Goal: Task Accomplishment & Management: Use online tool/utility

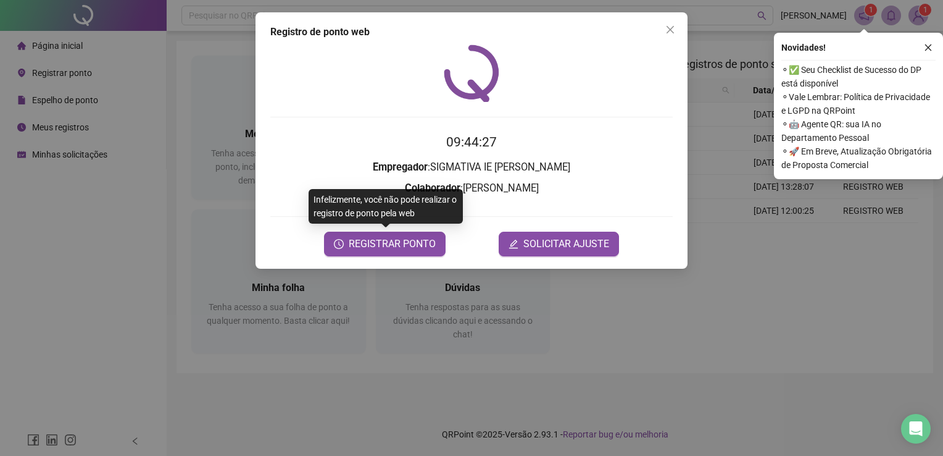
click at [622, 130] on div "09:44:27 Empregador : SIGMATIVA IE [PERSON_NAME] : [PERSON_NAME] REGISTRAR PONT…" at bounding box center [471, 150] width 403 height 212
click at [367, 250] on span "REGISTRAR PONTO" at bounding box center [392, 243] width 87 height 15
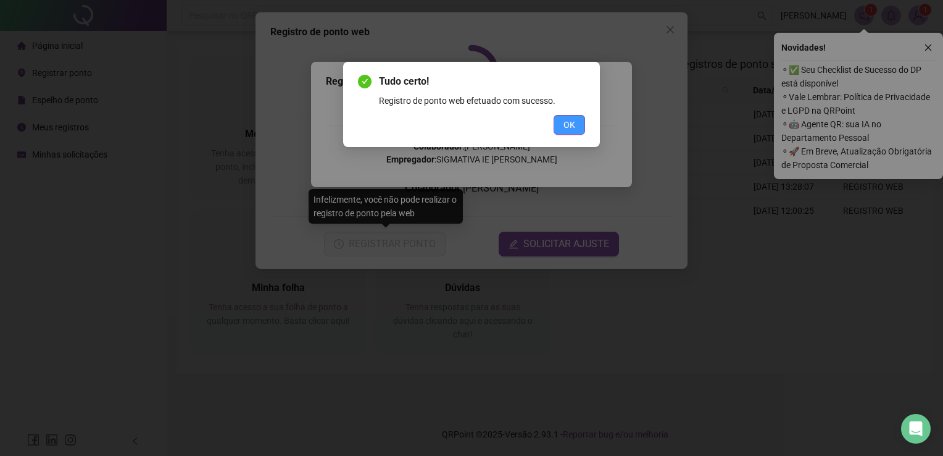
click at [567, 128] on span "OK" at bounding box center [570, 125] width 12 height 14
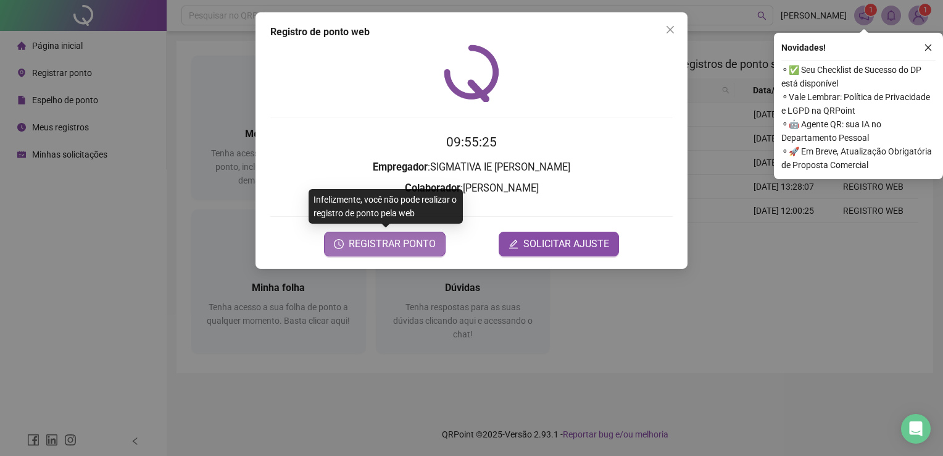
click at [391, 244] on span "REGISTRAR PONTO" at bounding box center [392, 243] width 87 height 15
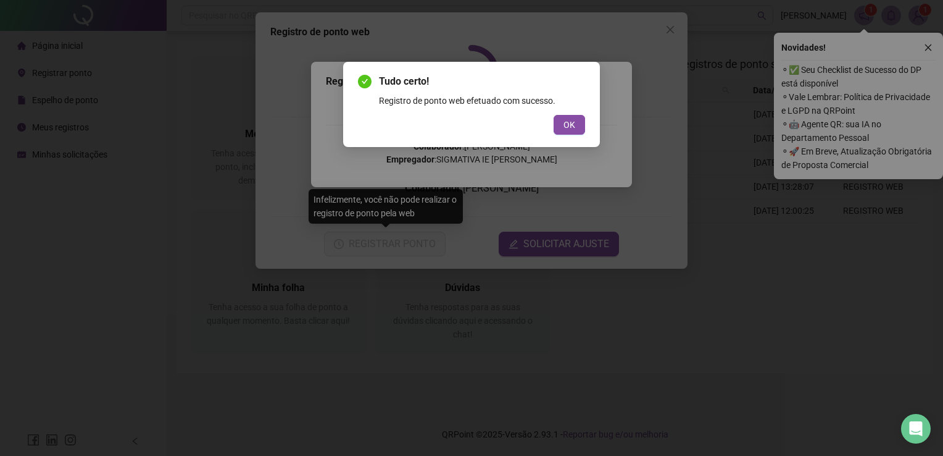
drag, startPoint x: 572, startPoint y: 121, endPoint x: 573, endPoint y: 131, distance: 10.0
click at [574, 133] on button "OK" at bounding box center [569, 125] width 31 height 20
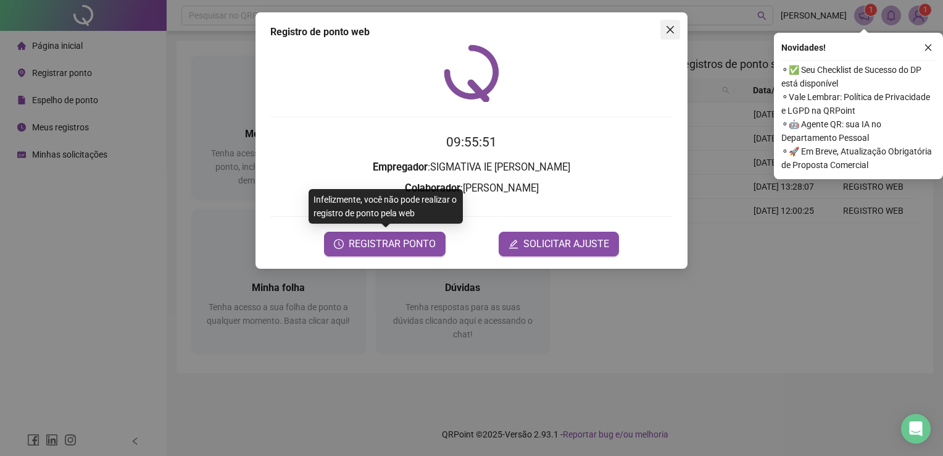
click at [673, 33] on icon "close" at bounding box center [671, 30] width 10 height 10
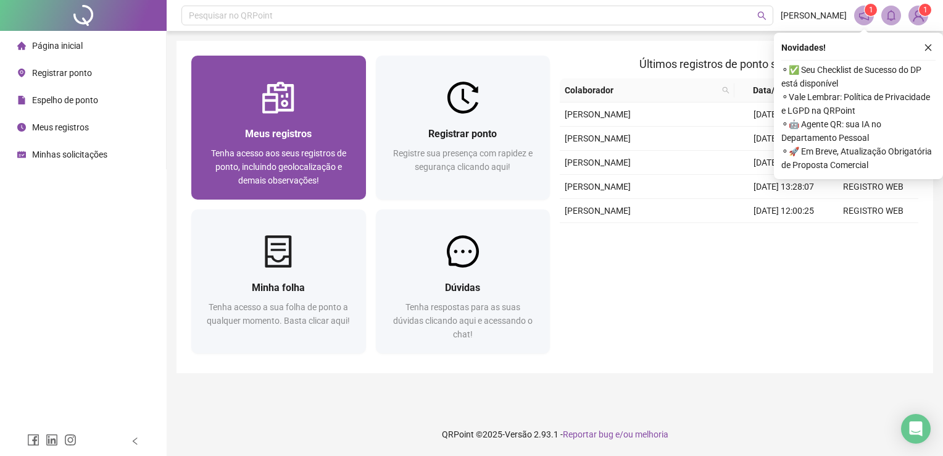
click at [298, 125] on div "Meus registros Tenha acesso aos seus registros de ponto, incluindo geolocalizaç…" at bounding box center [278, 157] width 175 height 86
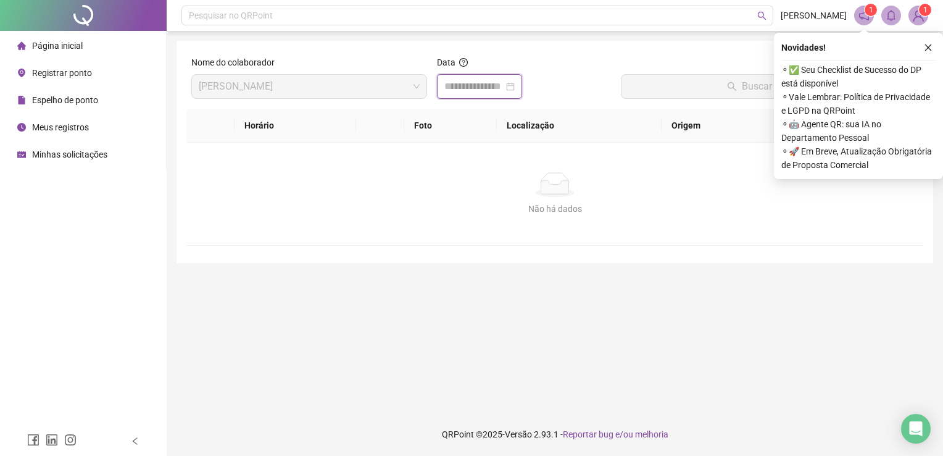
click at [504, 81] on input at bounding box center [474, 86] width 59 height 15
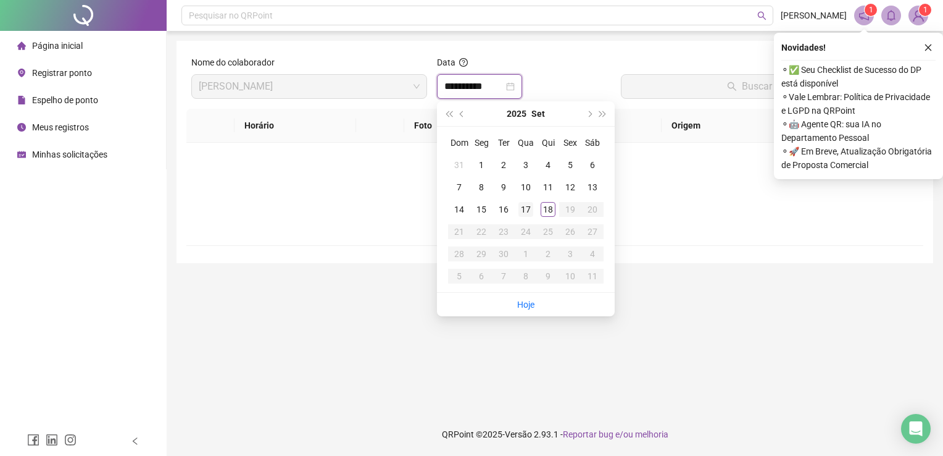
type input "**********"
click at [544, 210] on div "18" at bounding box center [548, 209] width 15 height 15
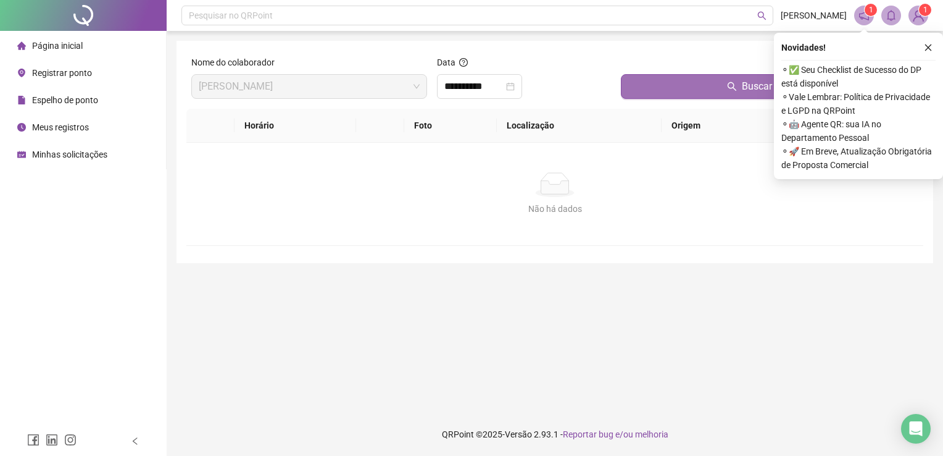
click at [703, 86] on button "Buscar registros" at bounding box center [770, 86] width 298 height 25
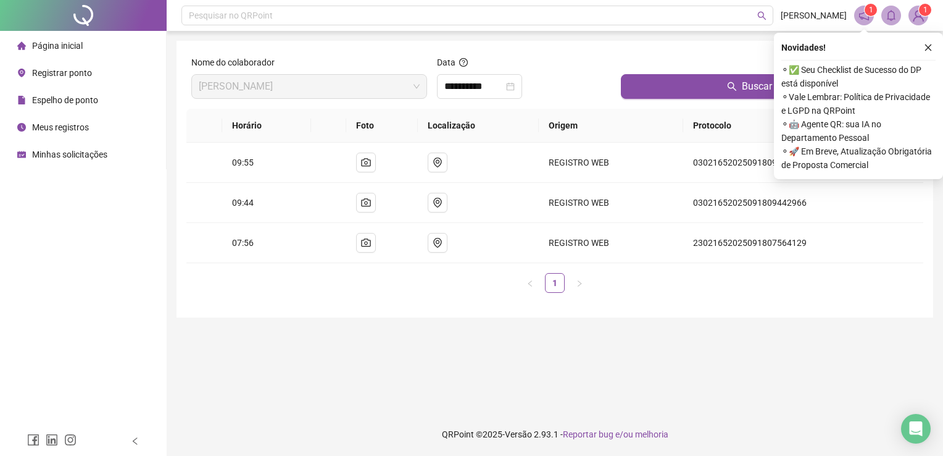
click at [62, 50] on span "Página inicial" at bounding box center [57, 46] width 51 height 10
